Goal: Task Accomplishment & Management: Use online tool/utility

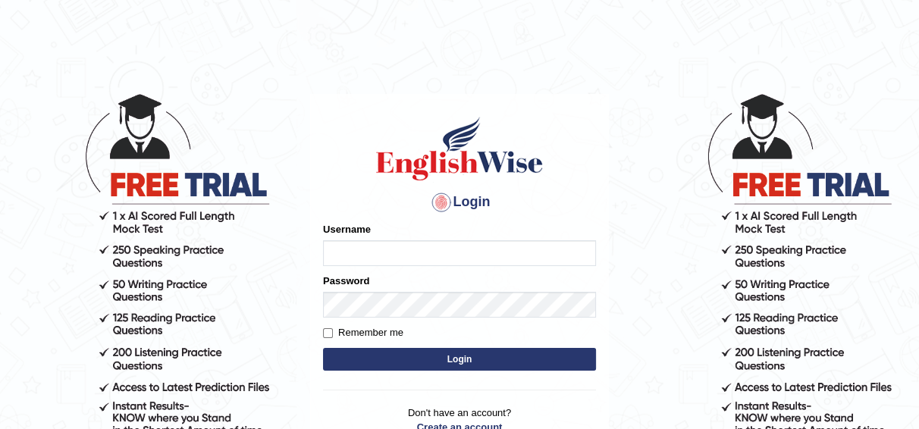
type input "Bhagwantbrar"
click at [478, 356] on button "Login" at bounding box center [459, 359] width 273 height 23
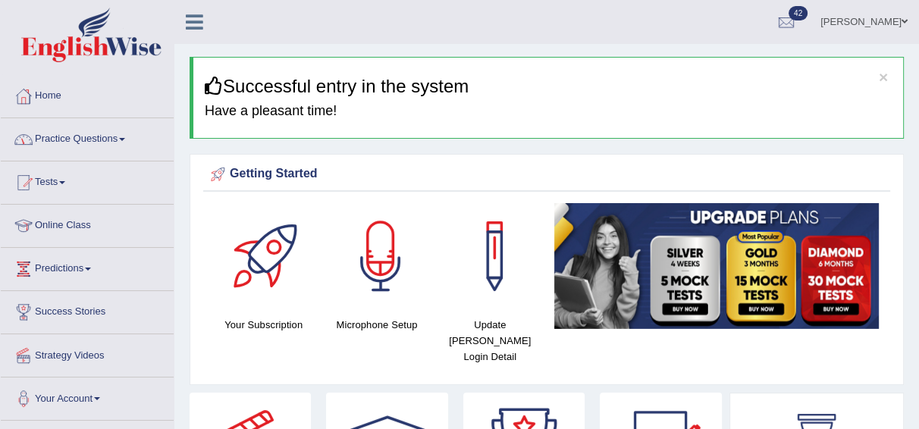
click at [125, 138] on span at bounding box center [122, 139] width 6 height 3
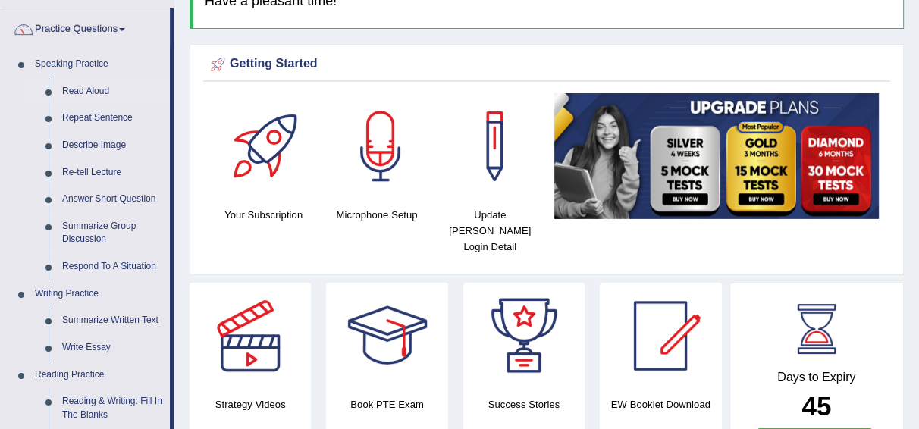
scroll to position [111, 0]
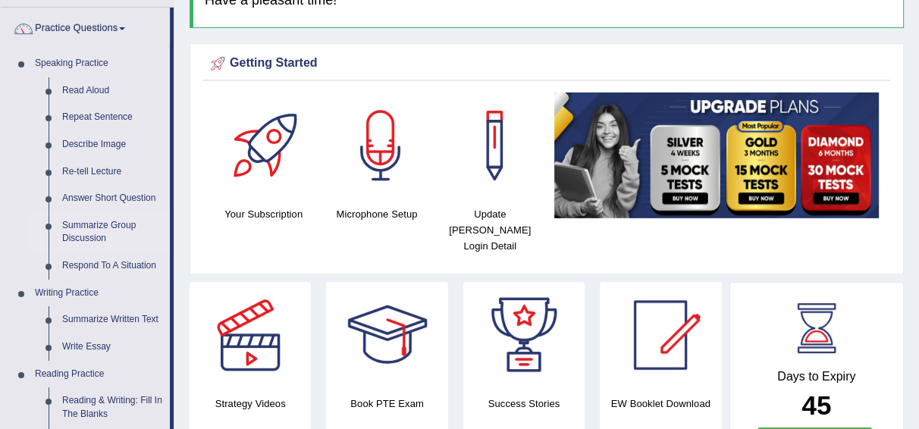
click at [105, 231] on link "Summarize Group Discussion" at bounding box center [112, 232] width 114 height 40
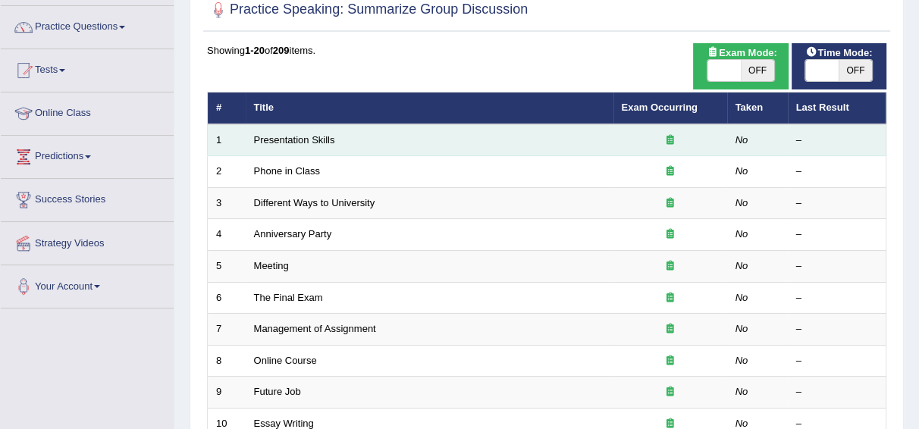
scroll to position [113, 0]
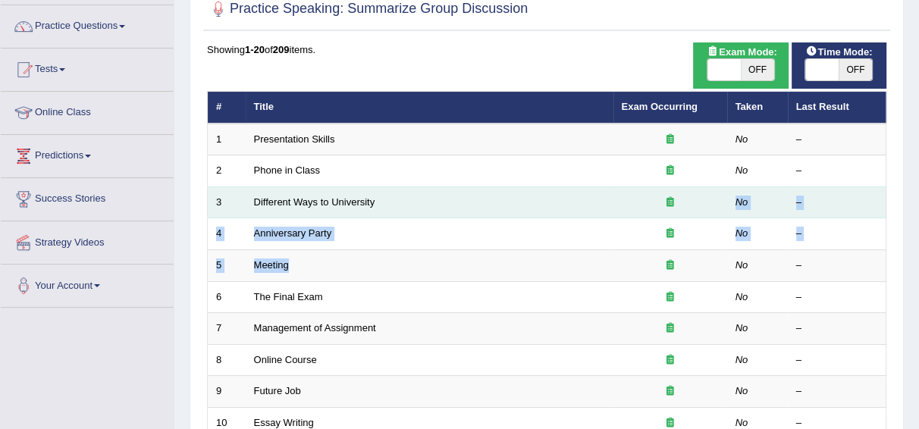
drag, startPoint x: 674, startPoint y: 249, endPoint x: 490, endPoint y: 186, distance: 194.7
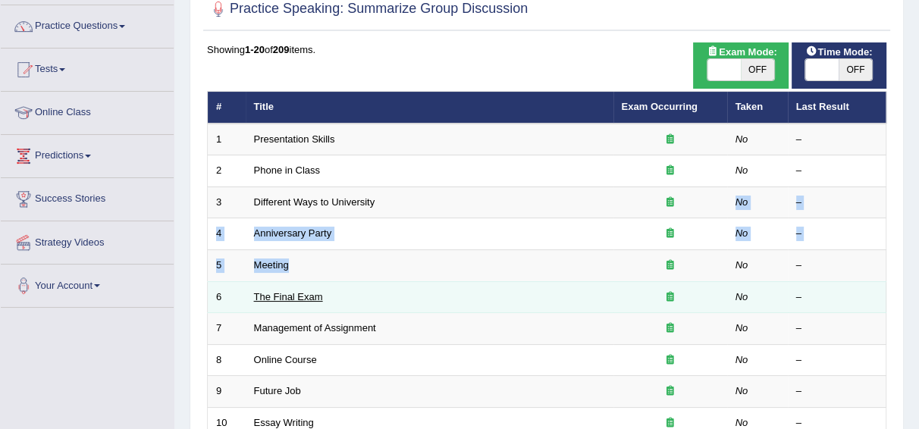
click at [299, 298] on link "The Final Exam" at bounding box center [288, 296] width 69 height 11
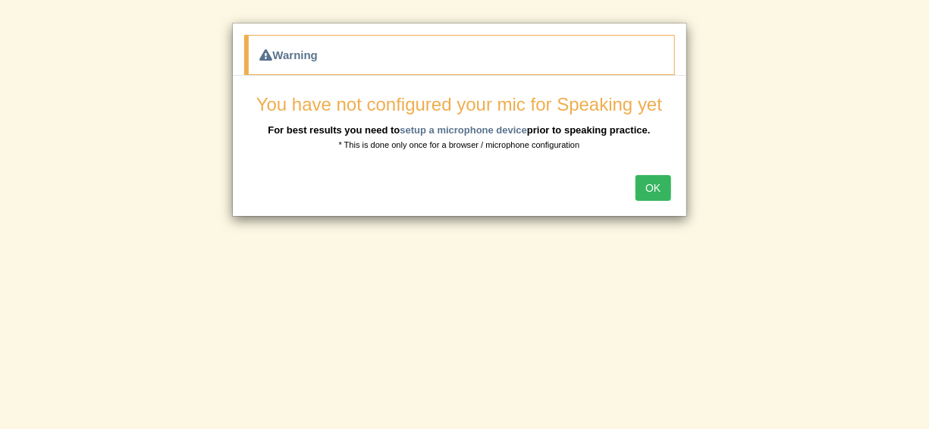
click at [661, 187] on button "OK" at bounding box center [652, 188] width 35 height 26
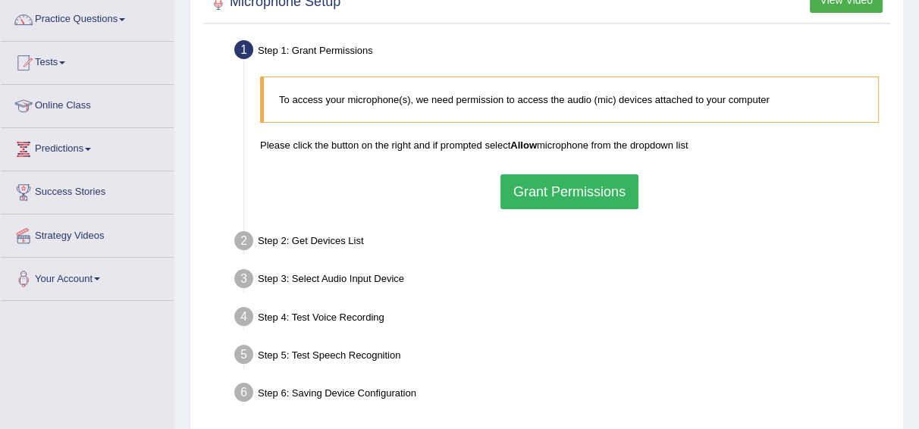
scroll to position [121, 0]
click at [565, 192] on button "Grant Permissions" at bounding box center [569, 191] width 138 height 35
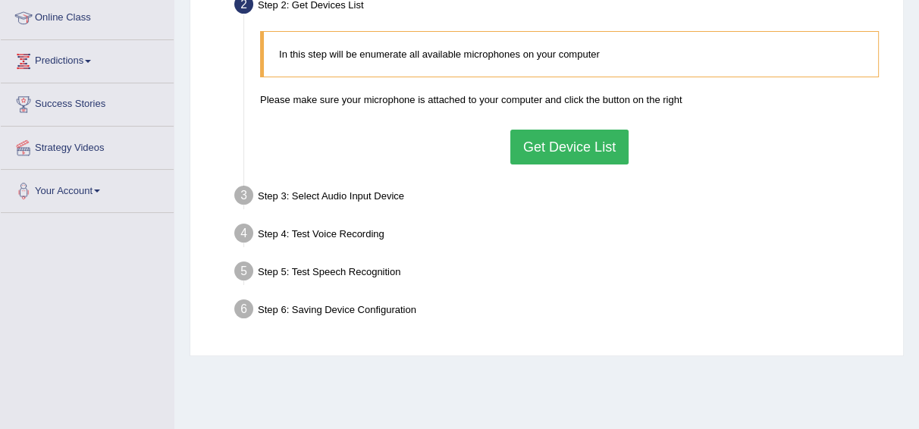
scroll to position [207, 0]
click at [548, 155] on button "Get Device List" at bounding box center [569, 147] width 118 height 35
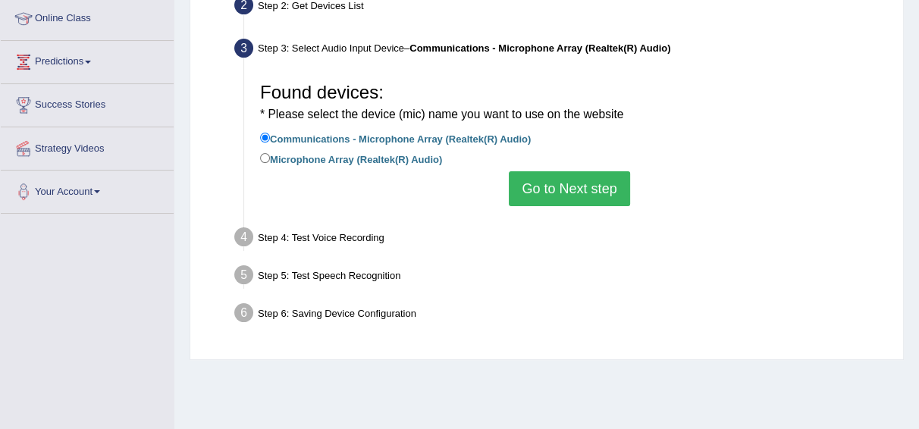
click at [556, 188] on button "Go to Next step" at bounding box center [569, 188] width 121 height 35
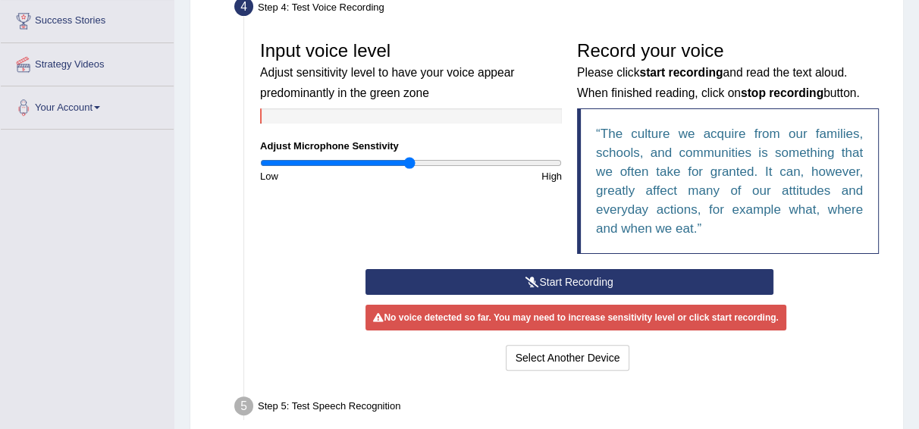
scroll to position [292, 0]
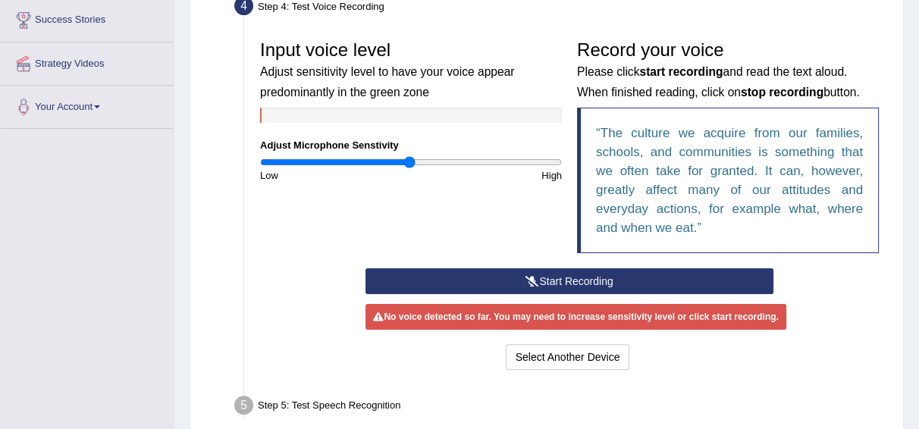
click at [553, 277] on button "Start Recording" at bounding box center [568, 281] width 407 height 26
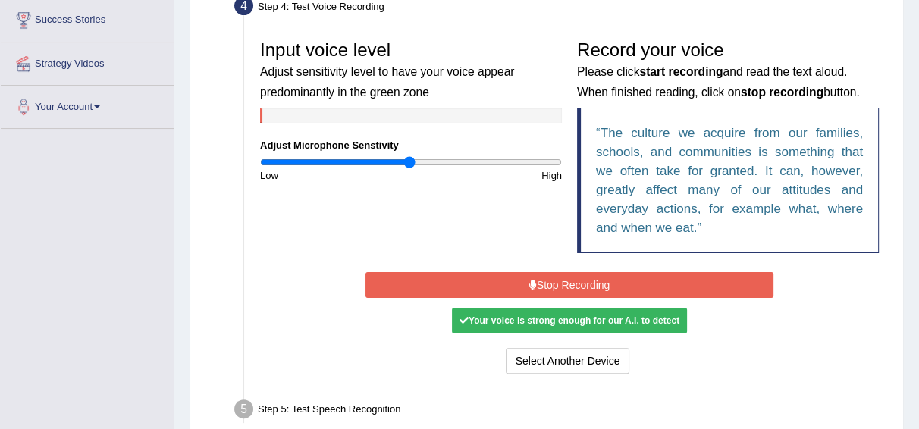
click at [564, 287] on button "Stop Recording" at bounding box center [568, 285] width 407 height 26
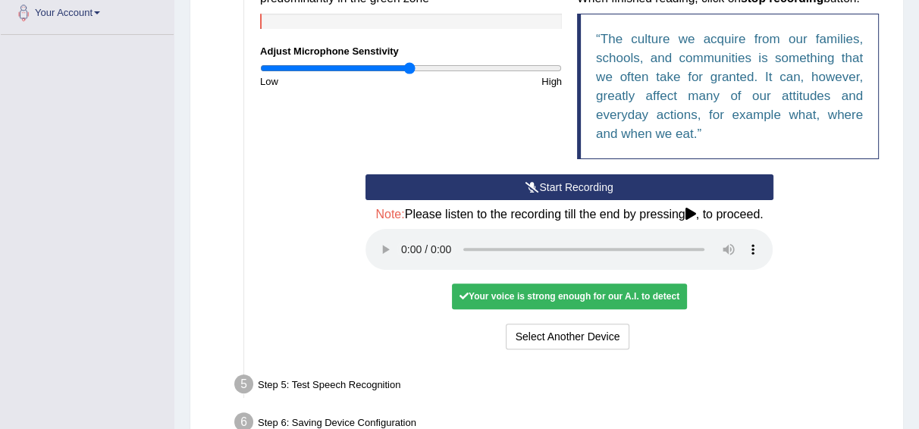
scroll to position [393, 0]
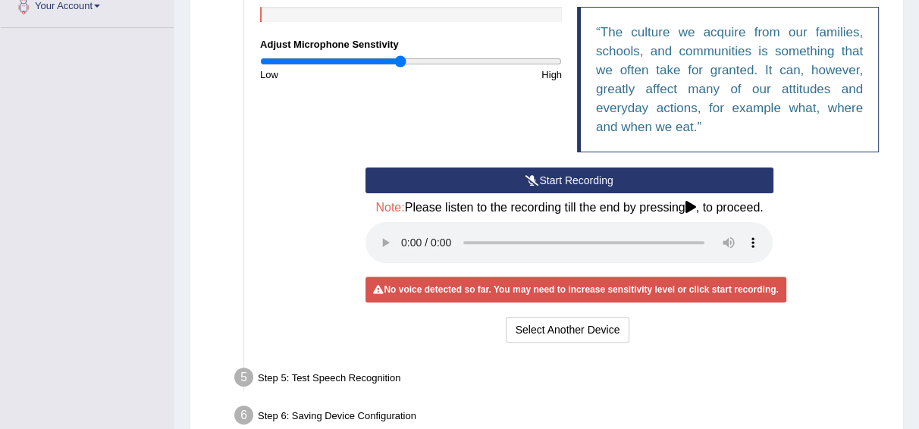
type input "0.94"
click at [400, 63] on input "range" at bounding box center [411, 61] width 302 height 12
click at [472, 183] on button "Start Recording" at bounding box center [568, 181] width 407 height 26
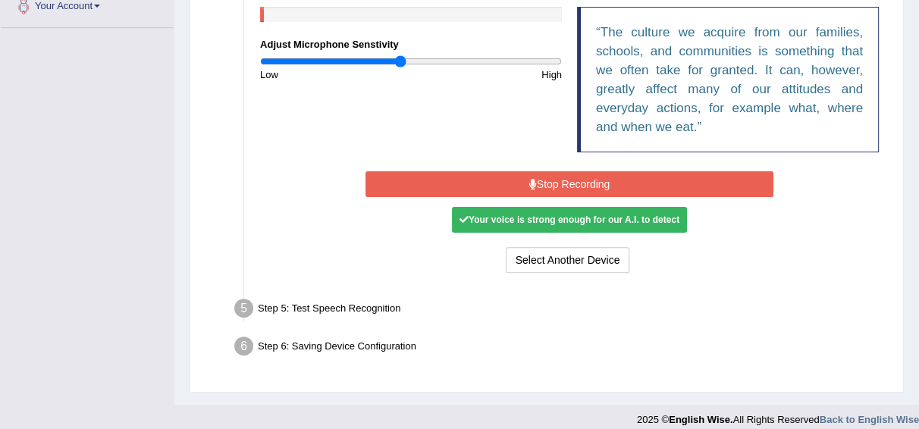
click at [501, 175] on button "Stop Recording" at bounding box center [568, 184] width 407 height 26
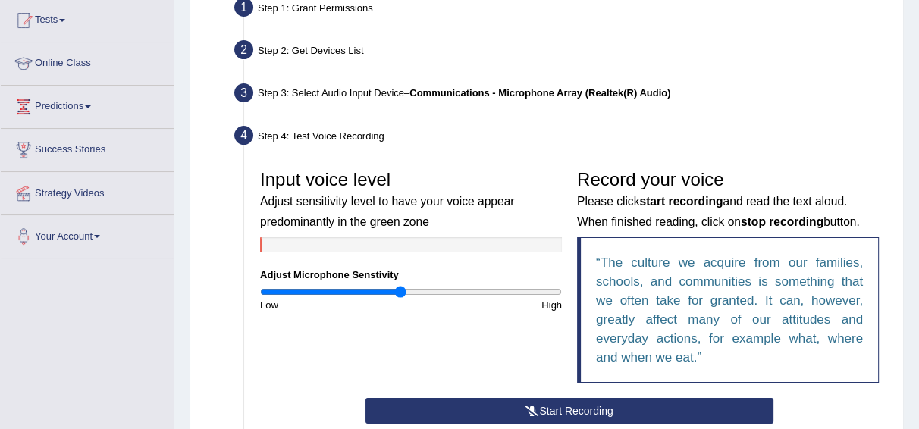
scroll to position [161, 0]
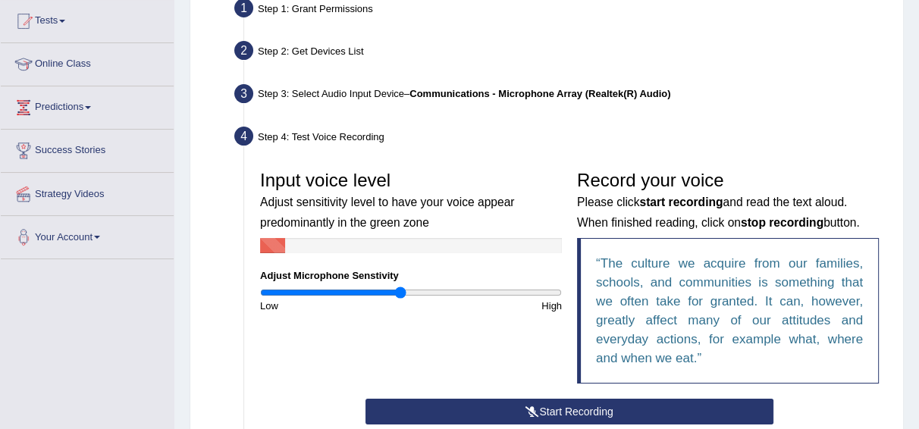
click at [528, 212] on h3 "Input voice level Adjust sensitivity level to have your voice appear predominan…" at bounding box center [411, 201] width 302 height 60
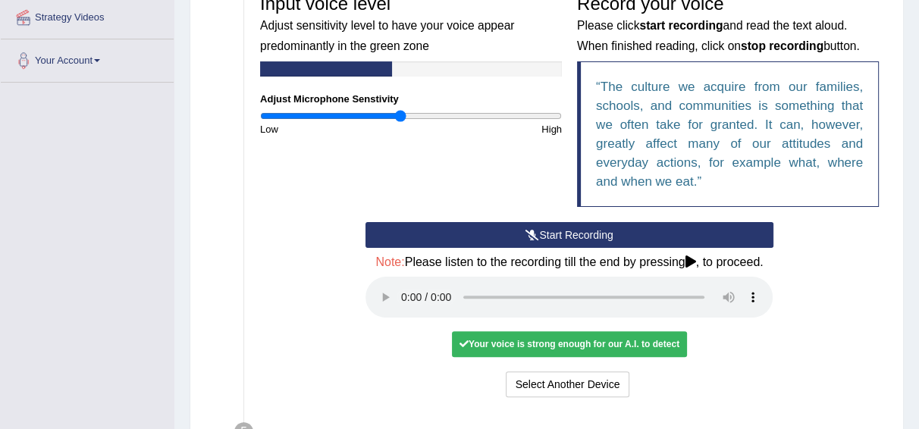
scroll to position [337, 0]
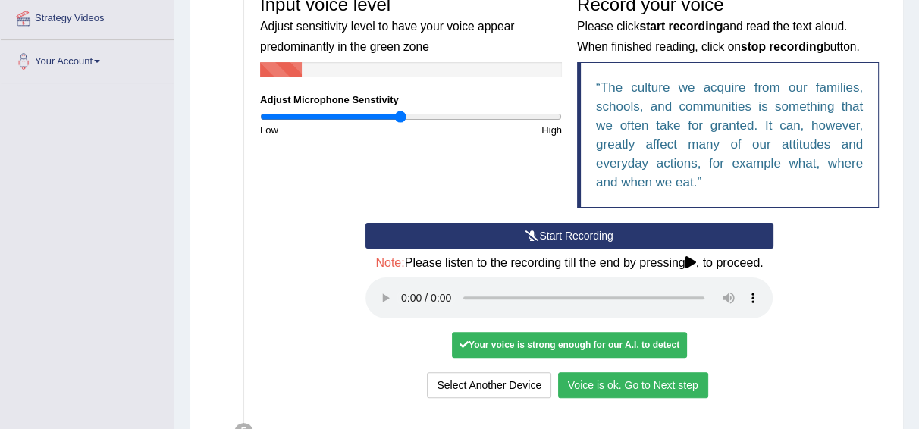
click at [302, 343] on div "Start Recording Stop Recording Note: Please listen to the recording till the en…" at bounding box center [569, 312] width 634 height 179
